Goal: Task Accomplishment & Management: Complete application form

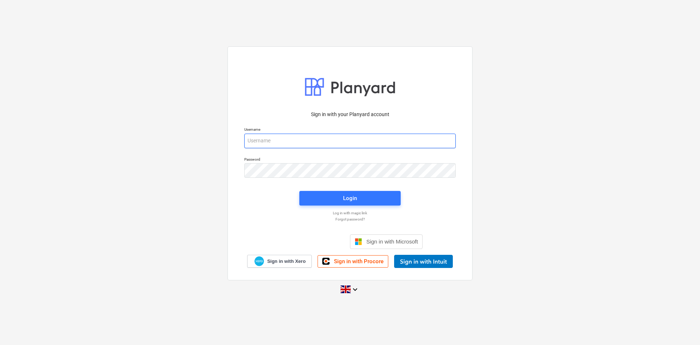
click at [355, 146] on input "email" at bounding box center [350, 140] width 212 height 15
type input "[PERSON_NAME][EMAIL_ADDRESS][PERSON_NAME][DOMAIN_NAME]"
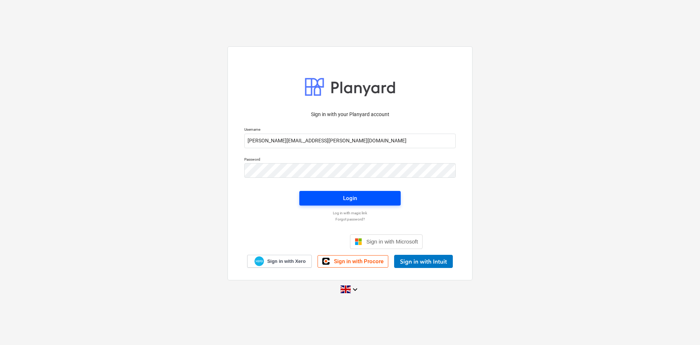
click at [377, 198] on span "Login" at bounding box center [350, 197] width 84 height 9
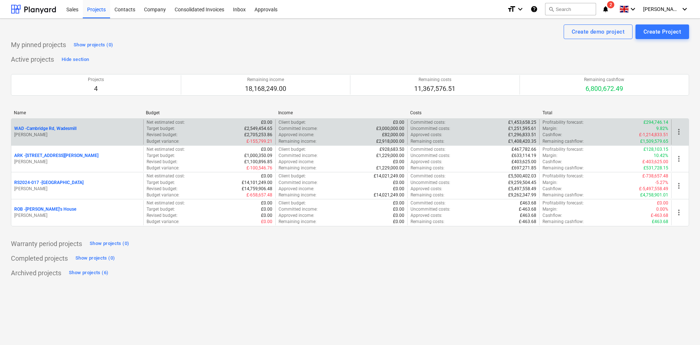
click at [61, 128] on p "WAD - Cambridge Rd, Wadesmill" at bounding box center [45, 128] width 62 height 6
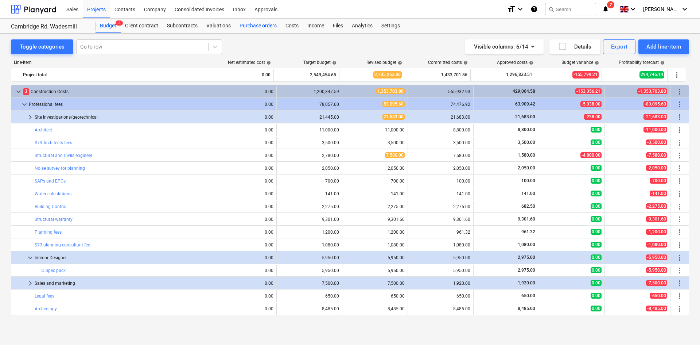
click at [254, 23] on div "Purchase orders" at bounding box center [258, 26] width 46 height 15
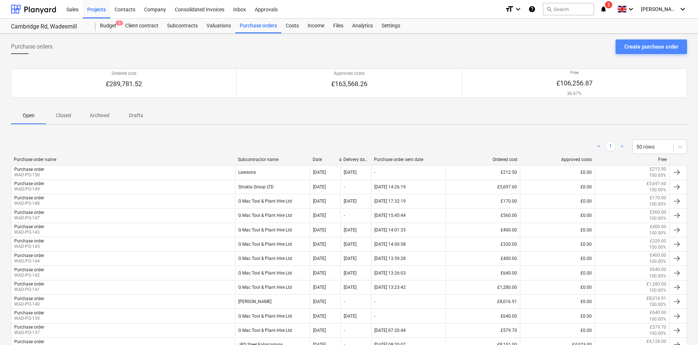
click at [647, 44] on div "Create purchase order" at bounding box center [651, 46] width 54 height 9
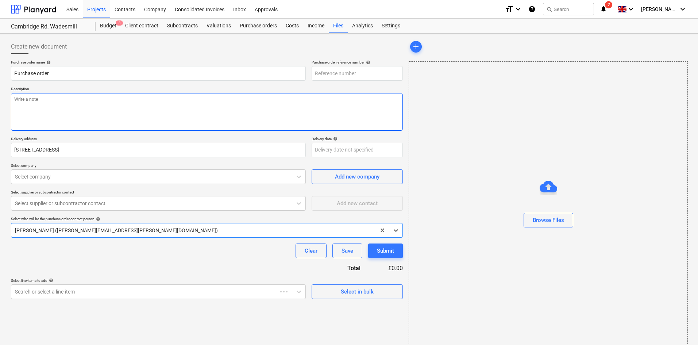
type textarea "x"
type input "WAD-PO-151"
click at [185, 101] on textarea at bounding box center [207, 112] width 392 height 38
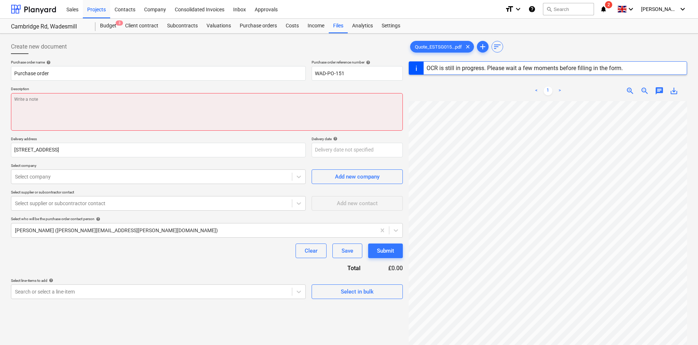
drag, startPoint x: 126, startPoint y: 117, endPoint x: 180, endPoint y: 116, distance: 54.4
click at [126, 117] on textarea at bounding box center [207, 112] width 392 height 38
type textarea "x"
type textarea "A"
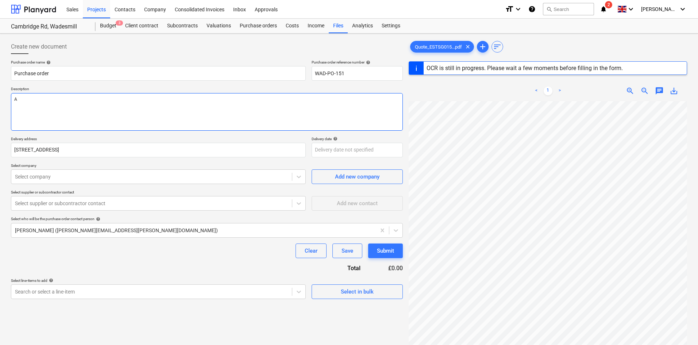
type textarea "x"
type textarea "As"
type textarea "x"
type textarea "As pe"
type textarea "x"
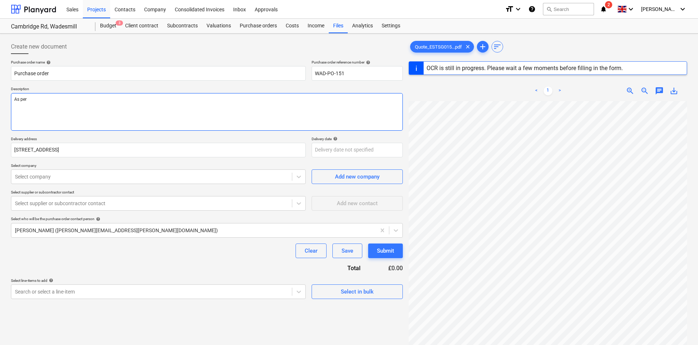
type textarea "As per"
paste textarea "Quotation ESTSG0152021"
type textarea "x"
type textarea "As per Quotation ESTSG0152021"
type textarea "x"
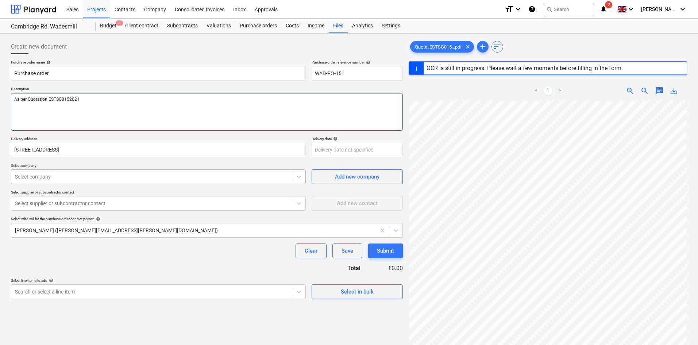
type textarea "As per Quotation ESTSG0152021"
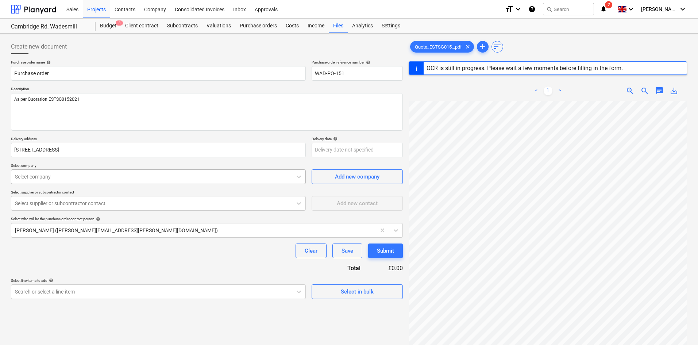
type textarea "x"
click at [228, 177] on div at bounding box center [151, 176] width 273 height 7
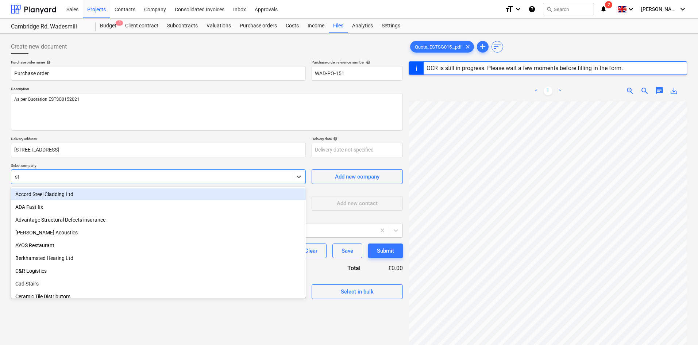
type input "str"
type textarea "x"
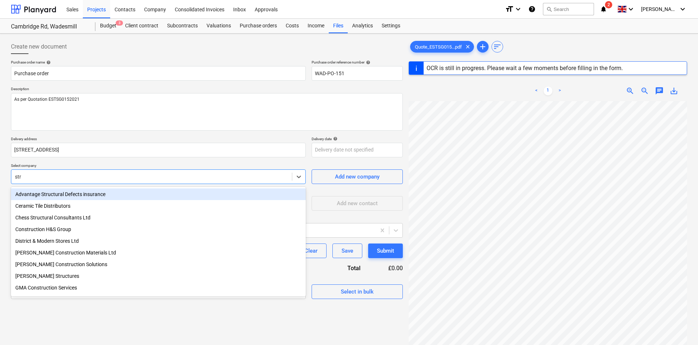
type input "st"
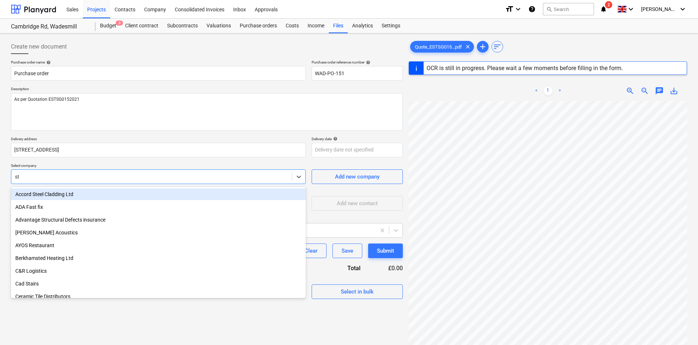
type textarea "x"
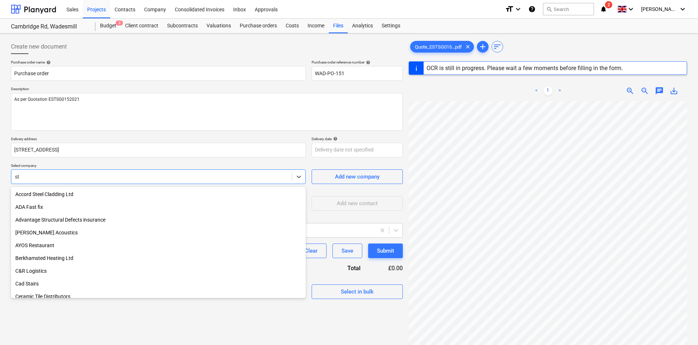
type input "str"
type textarea "x"
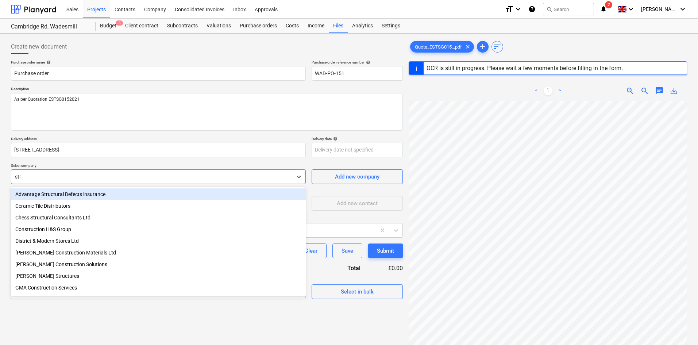
type input "stru"
type textarea "x"
type input "[PERSON_NAME]"
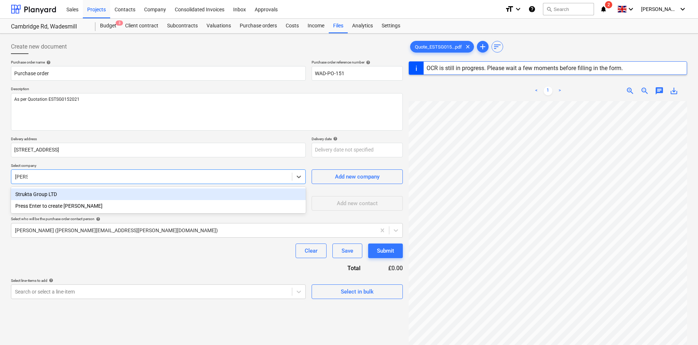
type textarea "x"
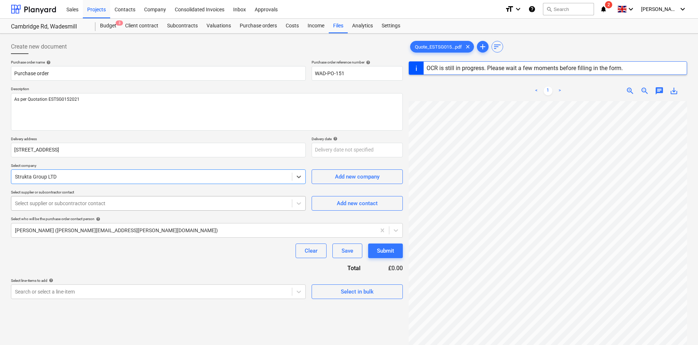
click at [221, 202] on div at bounding box center [151, 203] width 273 height 7
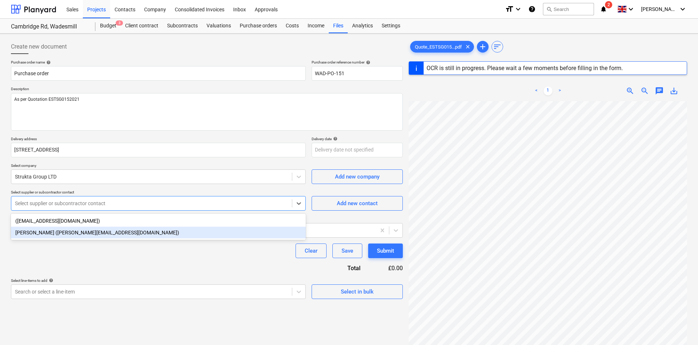
drag, startPoint x: 187, startPoint y: 226, endPoint x: 187, endPoint y: 230, distance: 4.0
click at [187, 230] on div "([EMAIL_ADDRESS][DOMAIN_NAME]) [PERSON_NAME] ([PERSON_NAME][EMAIL_ADDRESS][DOMA…" at bounding box center [158, 226] width 295 height 26
click at [187, 230] on div "[PERSON_NAME] ([PERSON_NAME][EMAIL_ADDRESS][DOMAIN_NAME])" at bounding box center [158, 232] width 295 height 12
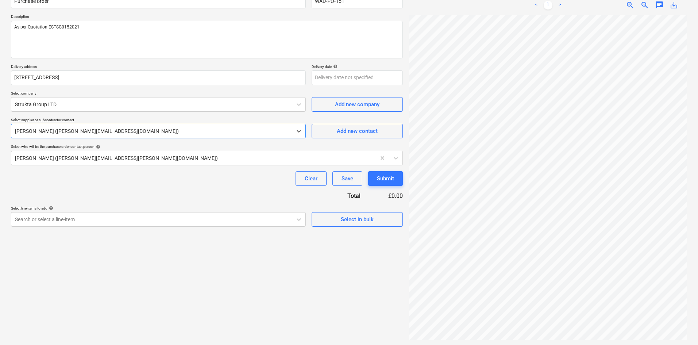
scroll to position [73, 0]
click at [352, 79] on body "Sales Projects Contacts Company Consolidated Invoices Inbox Approvals format_si…" at bounding box center [349, 99] width 698 height 345
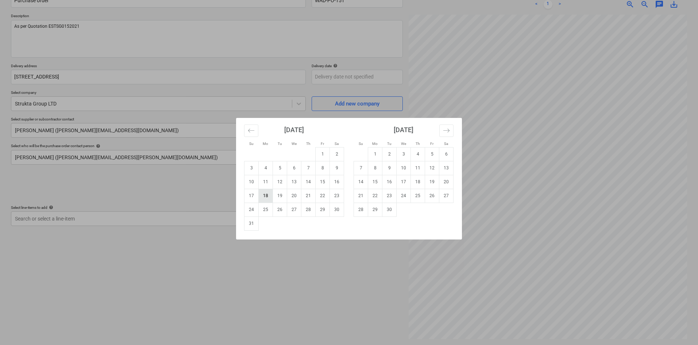
click at [263, 196] on td "18" at bounding box center [266, 196] width 14 height 14
type textarea "x"
type input "[DATE]"
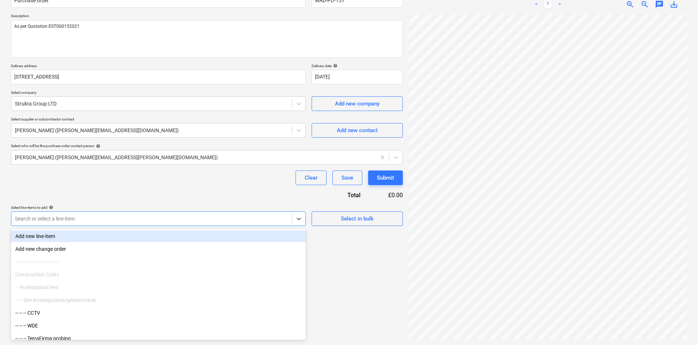
click at [264, 215] on div at bounding box center [151, 218] width 273 height 7
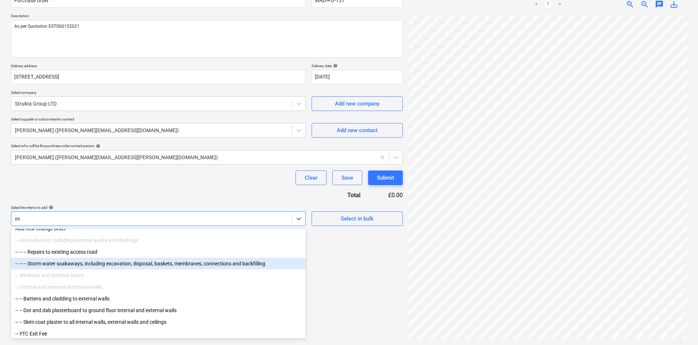
scroll to position [14, 0]
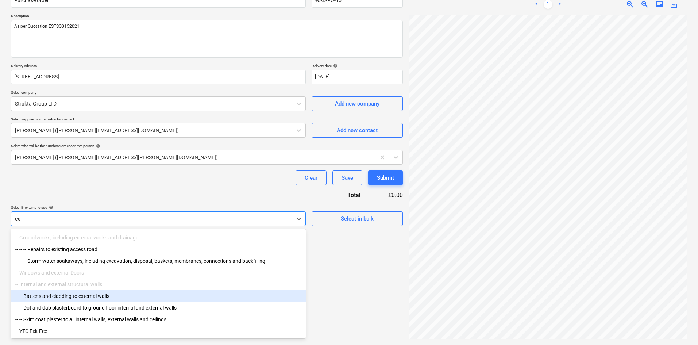
type input "e"
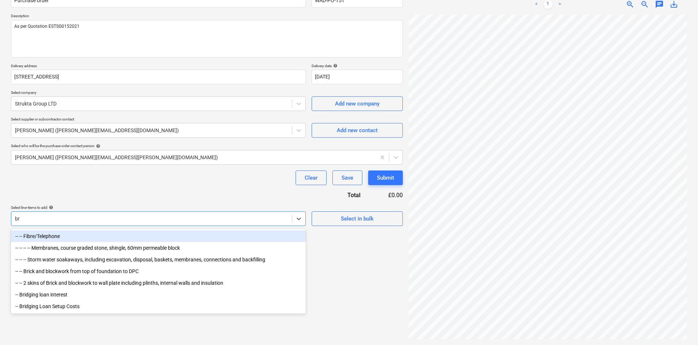
type input "bri"
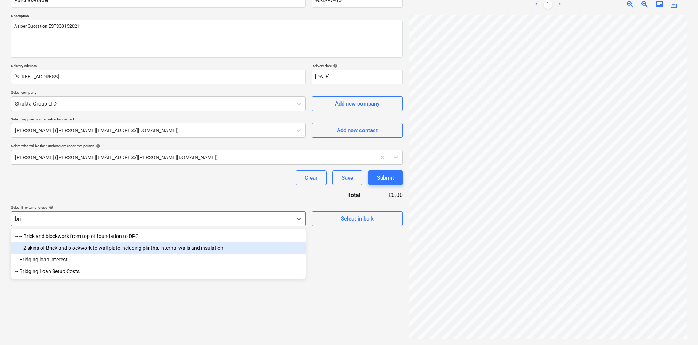
click at [146, 246] on div "-- -- 2 skins of Brick and blockwork to wall plate including plinths, internal …" at bounding box center [158, 248] width 295 height 12
type textarea "x"
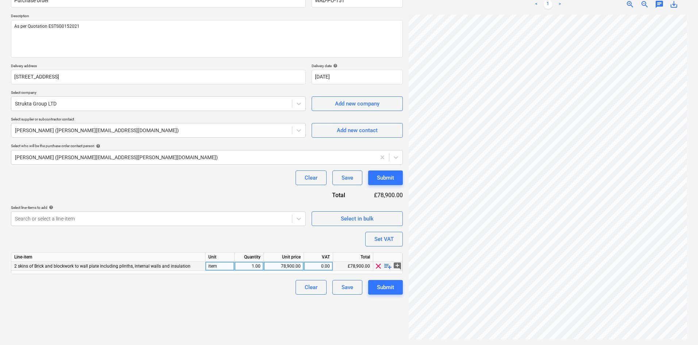
click at [387, 267] on span "playlist_add" at bounding box center [387, 266] width 9 height 9
type textarea "x"
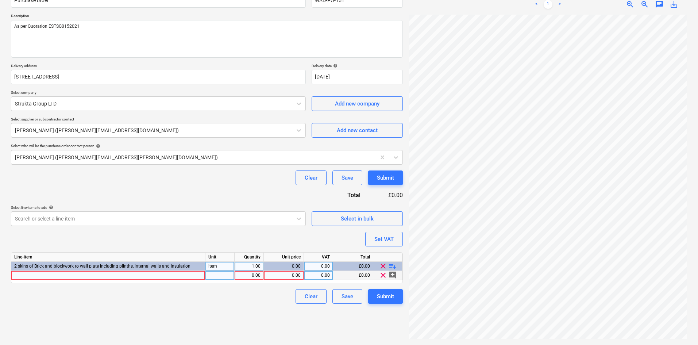
click at [155, 276] on div at bounding box center [108, 275] width 194 height 9
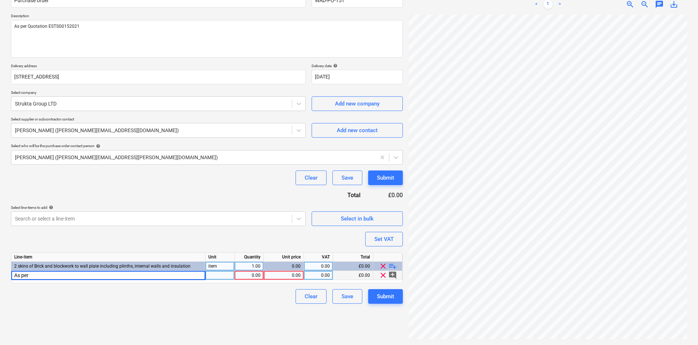
type input "As per Quotation ESTSG0152021"
type textarea "x"
click at [256, 272] on div "0.00" at bounding box center [248, 275] width 23 height 9
click at [279, 278] on div "0.00" at bounding box center [284, 275] width 34 height 9
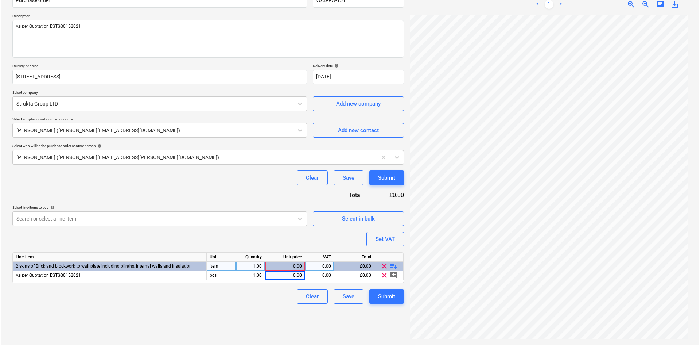
scroll to position [146, 105]
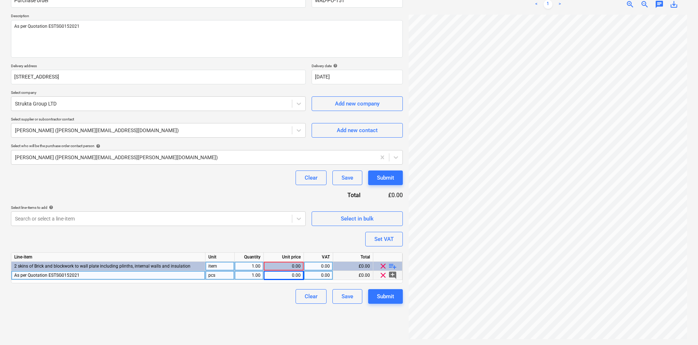
click at [287, 276] on div "0.00" at bounding box center [284, 275] width 34 height 9
type input "2818.86"
click at [239, 181] on div "Clear Save Submit" at bounding box center [207, 177] width 392 height 15
click at [379, 296] on div "Submit" at bounding box center [385, 295] width 17 height 9
type textarea "x"
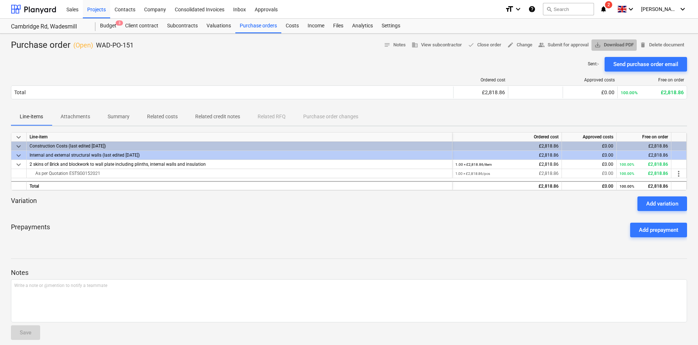
click at [617, 49] on button "save_alt Download PDF" at bounding box center [613, 44] width 45 height 11
